Goal: Information Seeking & Learning: Understand process/instructions

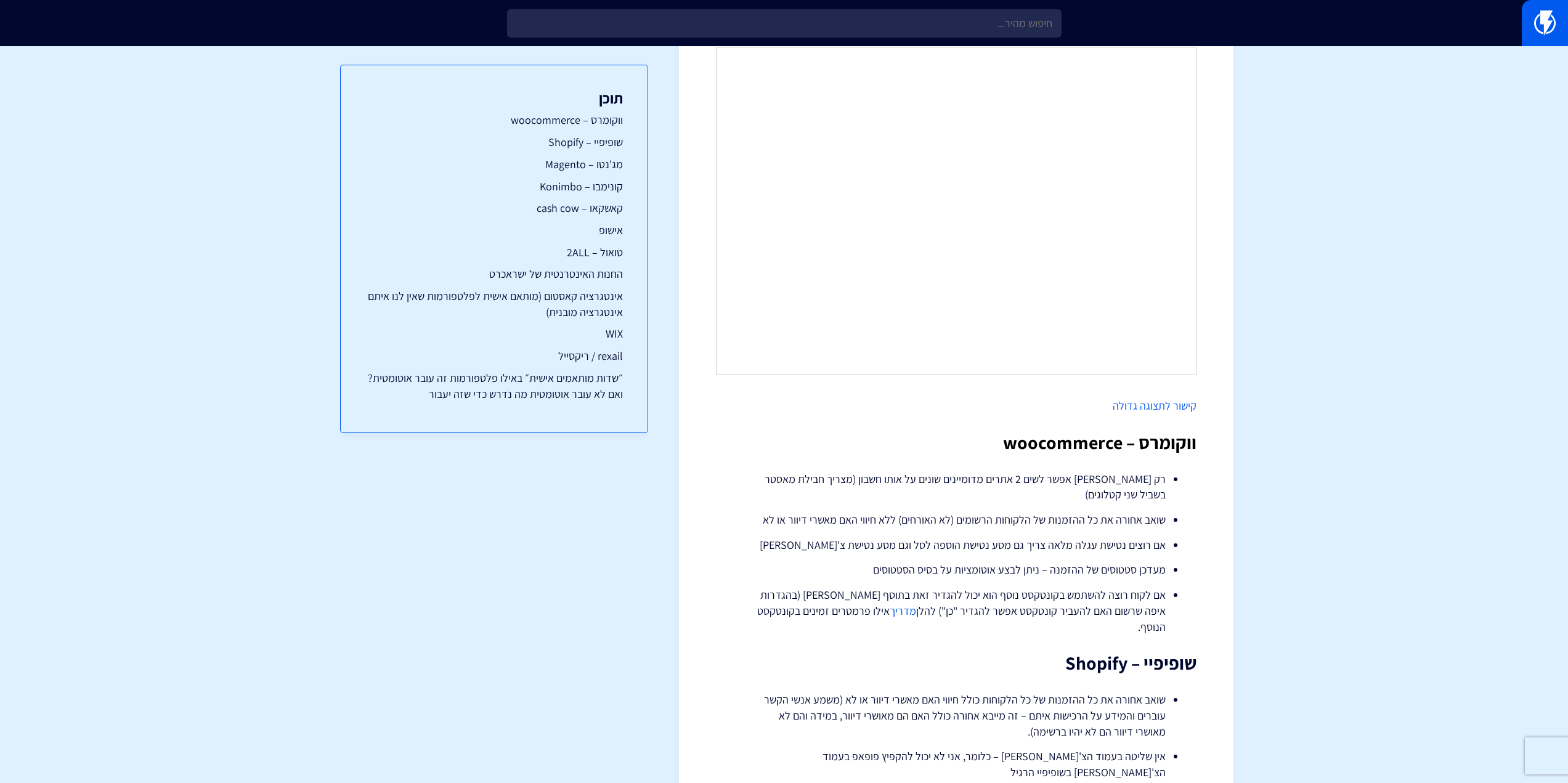
click at [990, 519] on li "שואב אחורה את כל ההזמנות של הלקוחות הרשומים (לא האורחים) ללא חיווי האם מאשרי די…" at bounding box center [956, 520] width 419 height 16
copy li "שואב אחורה את כל ההזמנות של הלקוחות הרשומים (לא האורחים) ללא חיווי האם מאשרי די…"
click at [1124, 525] on li "שואב אחורה את כל ההזמנות של הלקוחות הרשומים (לא האורחים) ללא חיווי האם מאשרי די…" at bounding box center [956, 520] width 419 height 16
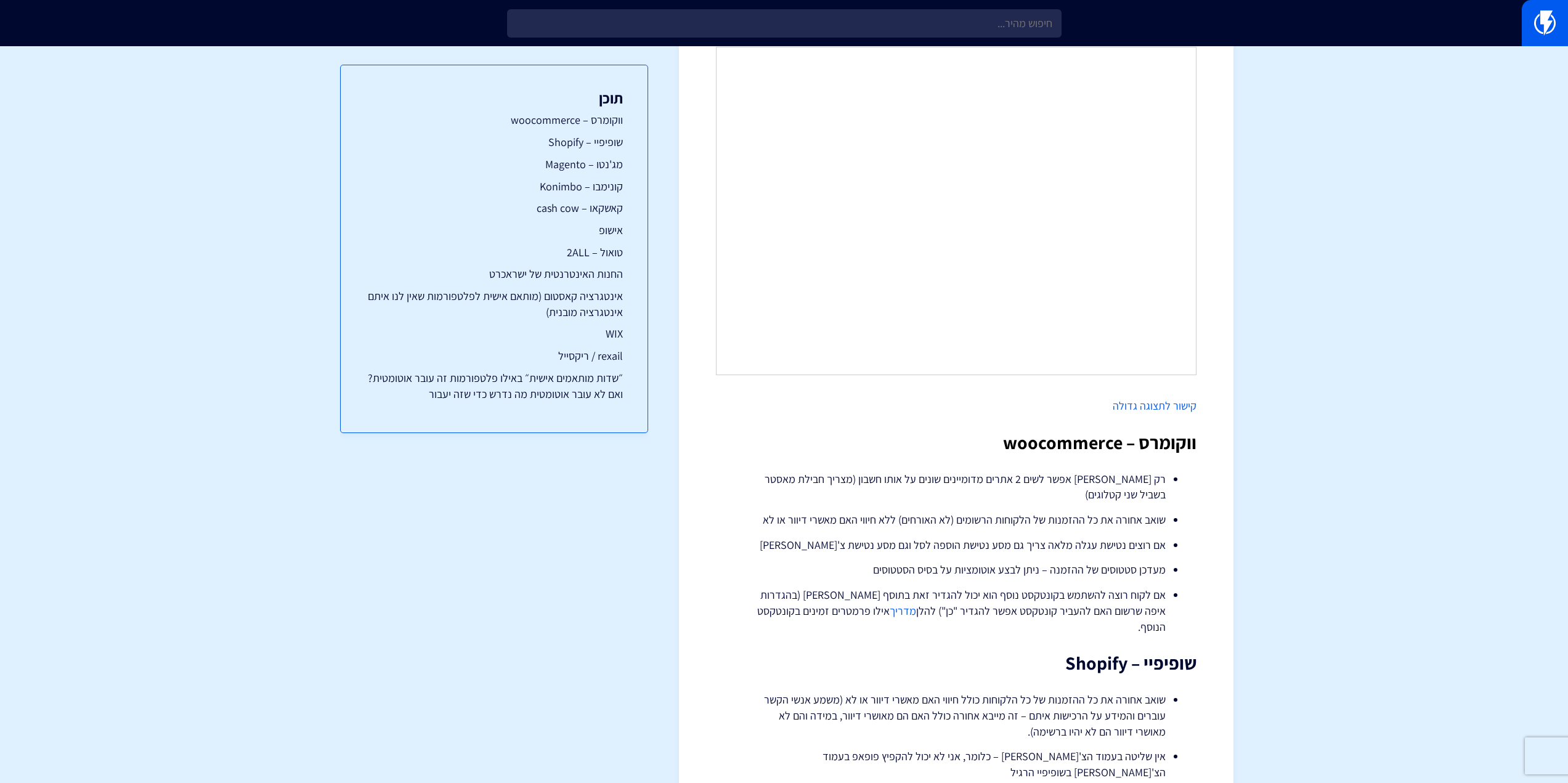
click at [1137, 518] on li "שואב אחורה את כל ההזמנות של הלקוחות הרשומים (לא האורחים) ללא חיווי האם מאשרי די…" at bounding box center [956, 520] width 419 height 16
copy li "שואב אחורה את כל ההזמנות של הלקוחות הרשומים (לא האורחים) ללא חיווי האם מאשרי די…"
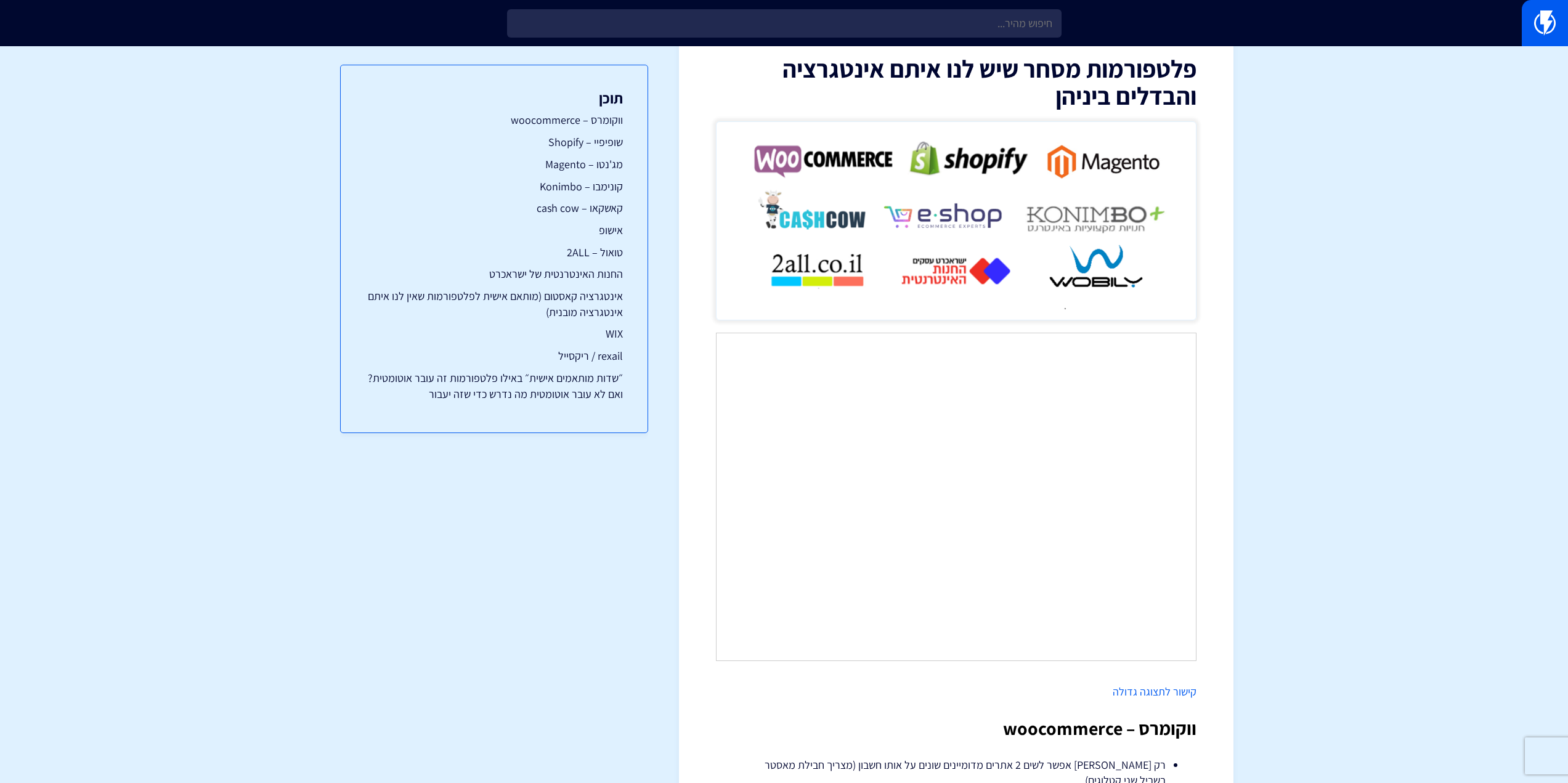
scroll to position [123, 0]
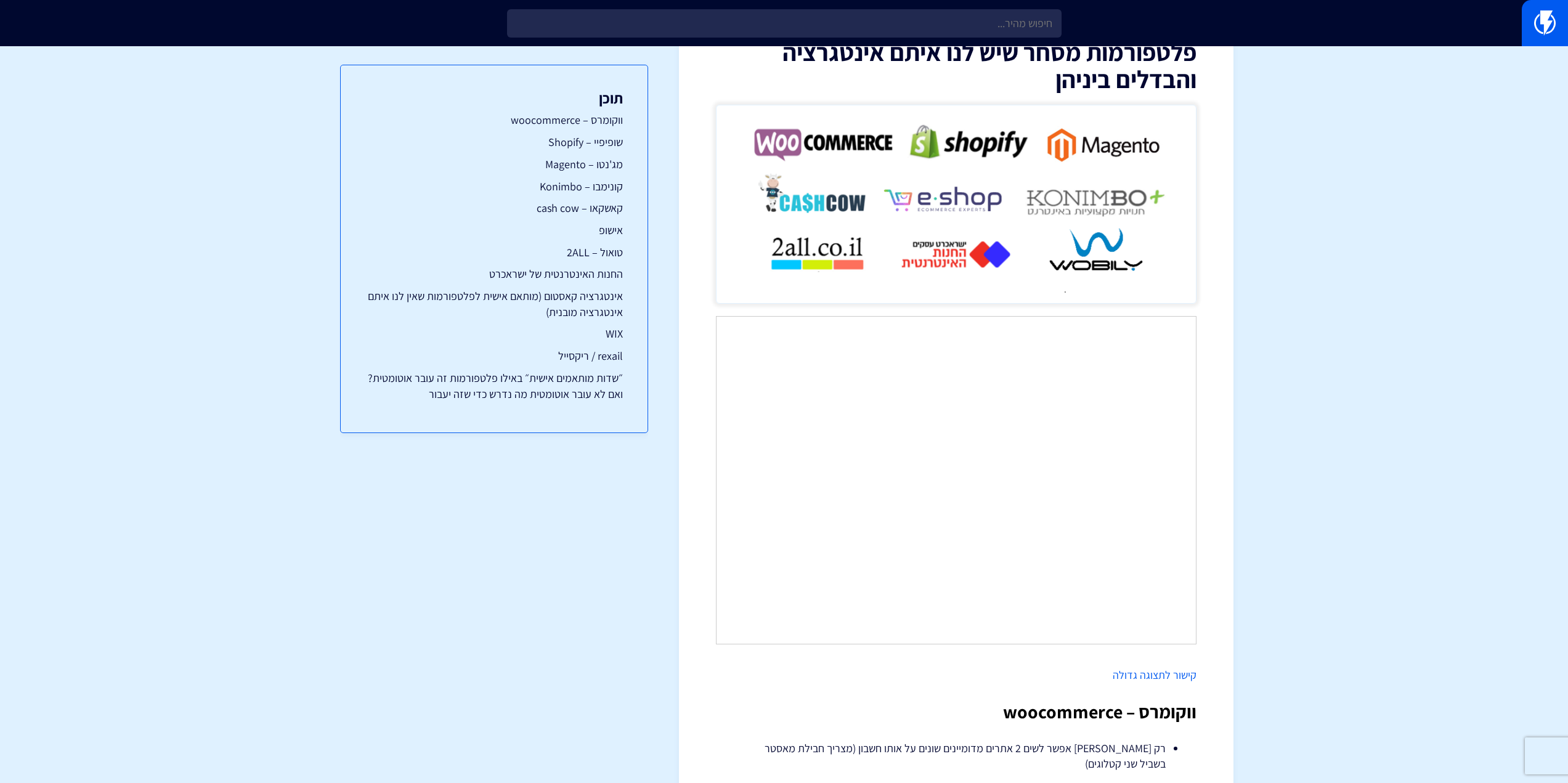
scroll to position [0, 0]
